Goal: Check status: Check status

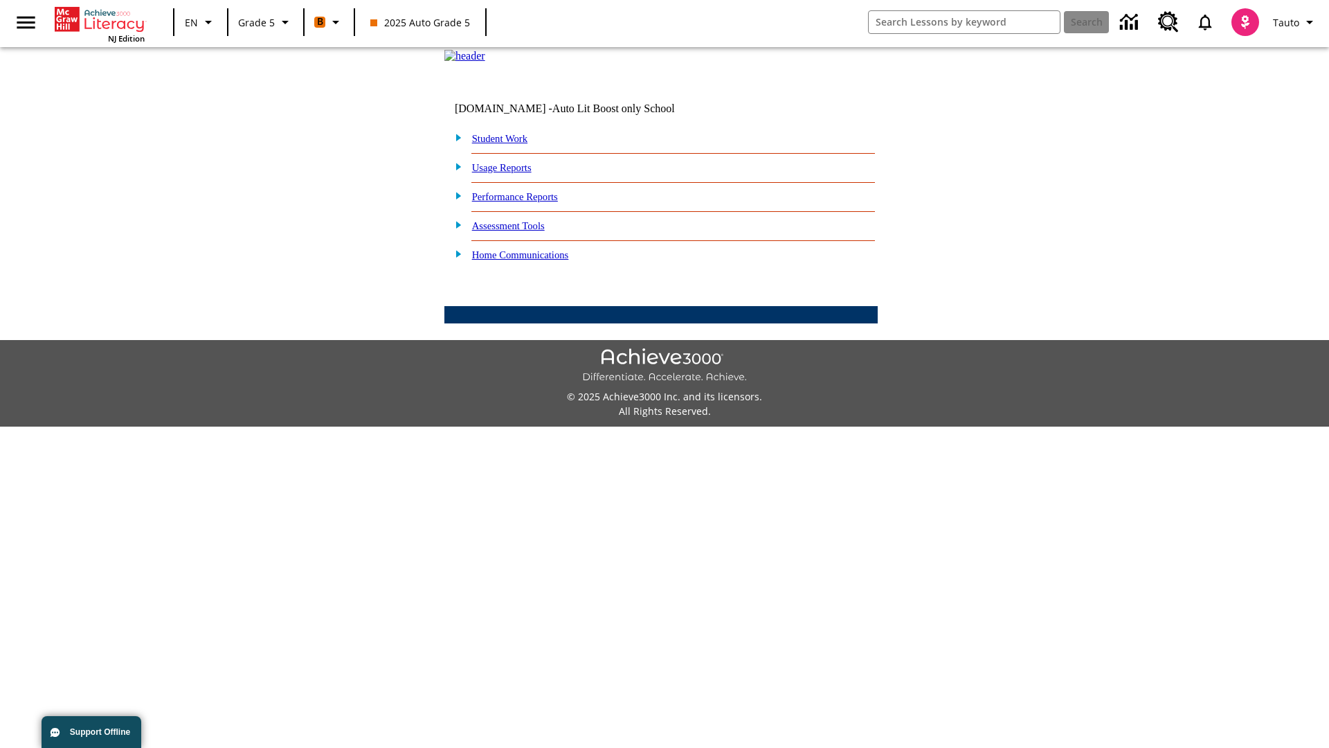
click at [509, 144] on link "Student Work" at bounding box center [499, 138] width 55 height 11
select select "/options/reports/?report_id=12&atype=21&section=2"
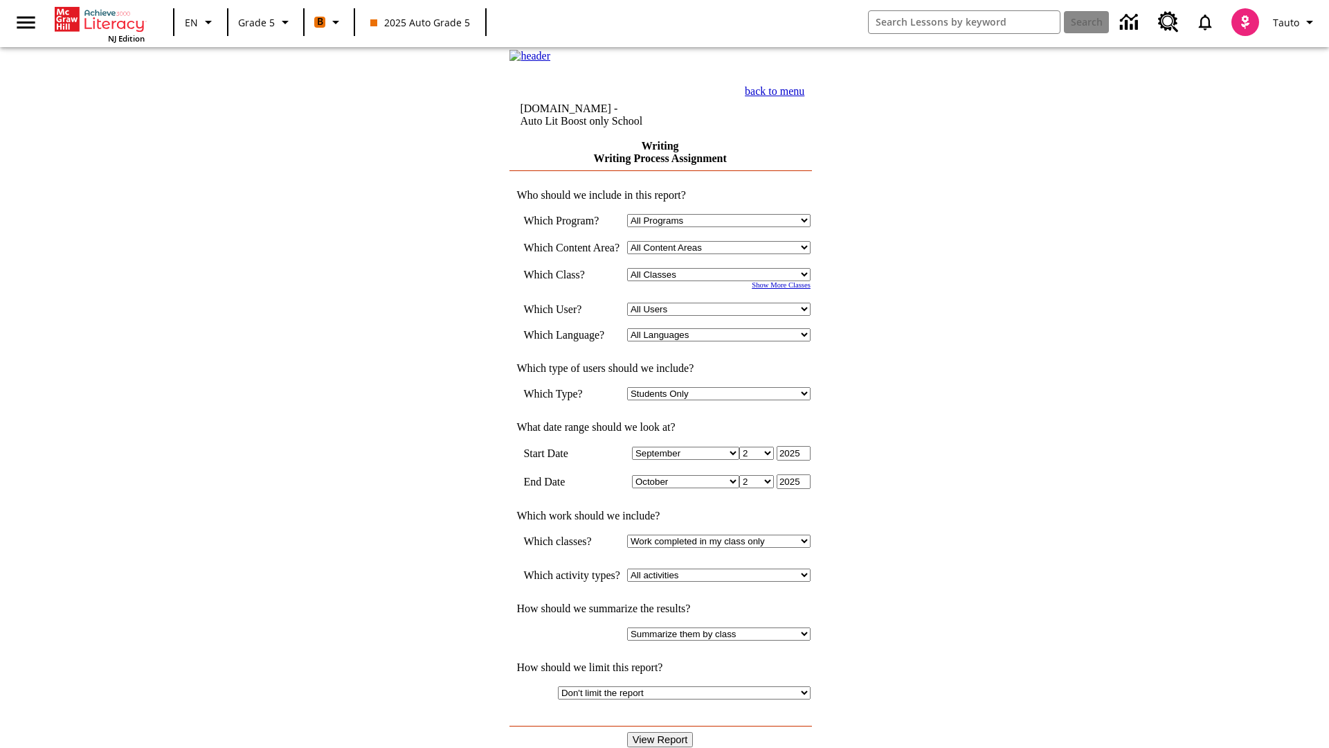
select select "11133131"
select select "21437107"
click at [662, 732] on input "View Report" at bounding box center [660, 739] width 66 height 15
